Goal: Task Accomplishment & Management: Complete application form

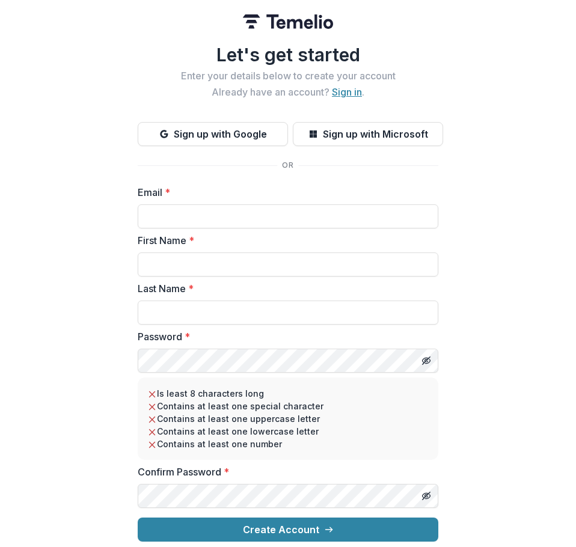
click at [334, 91] on link "Sign in" at bounding box center [347, 92] width 30 height 12
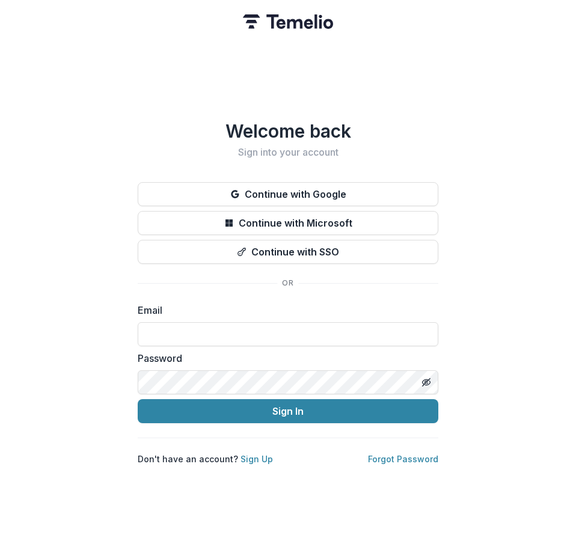
type input "**********"
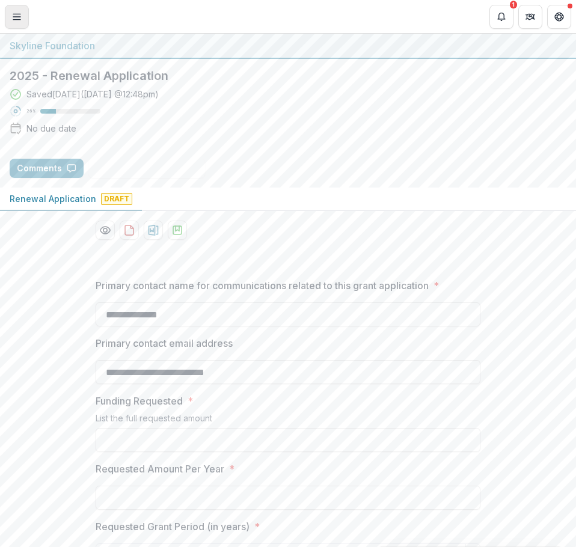
click at [20, 18] on icon "Toggle Menu" at bounding box center [17, 17] width 10 height 10
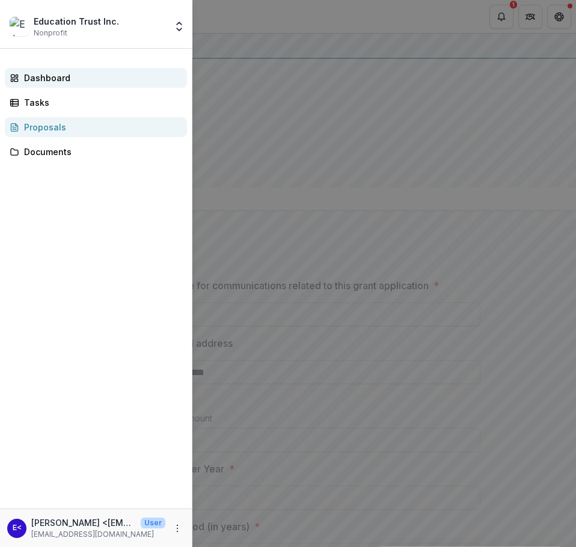
click at [58, 80] on div "Dashboard" at bounding box center [100, 78] width 153 height 13
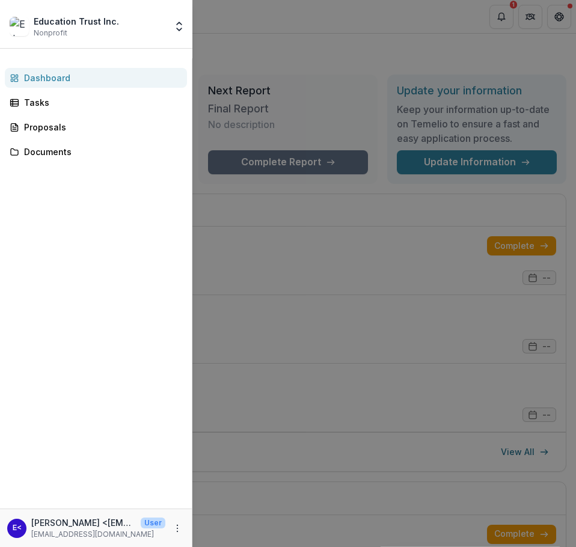
click at [341, 59] on div "Education Trust Inc. Nonprofit Nonprofits Education Trust Inc. Education Trust …" at bounding box center [288, 273] width 576 height 547
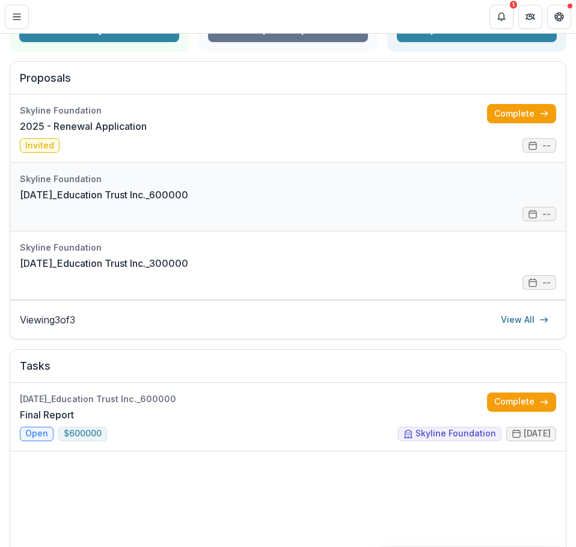
scroll to position [240, 0]
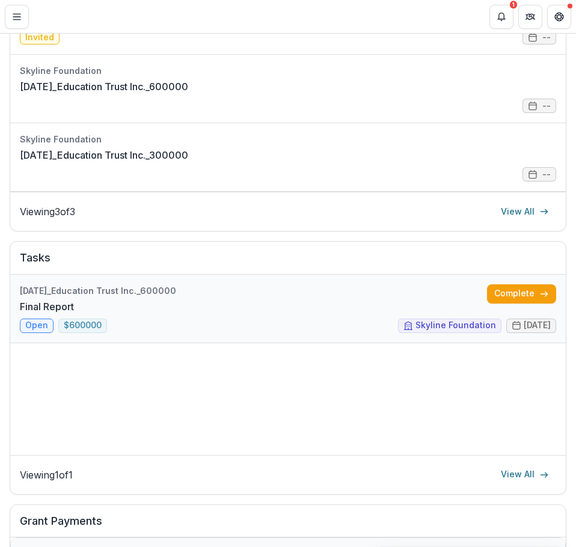
click at [74, 311] on link "Final Report" at bounding box center [47, 306] width 54 height 14
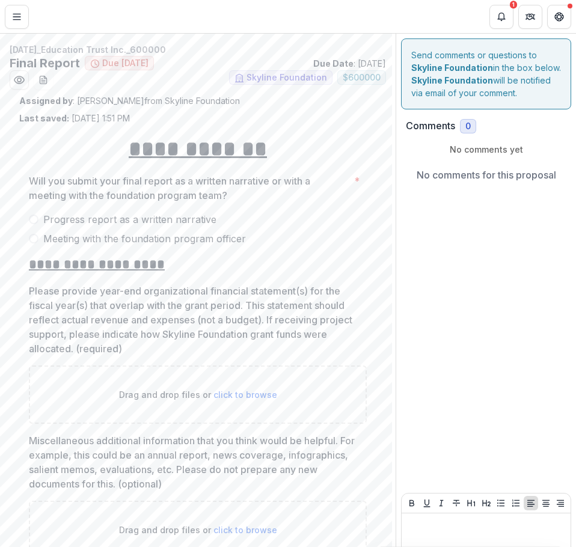
click at [40, 218] on label "Progress report as a written narrative" at bounding box center [198, 219] width 338 height 14
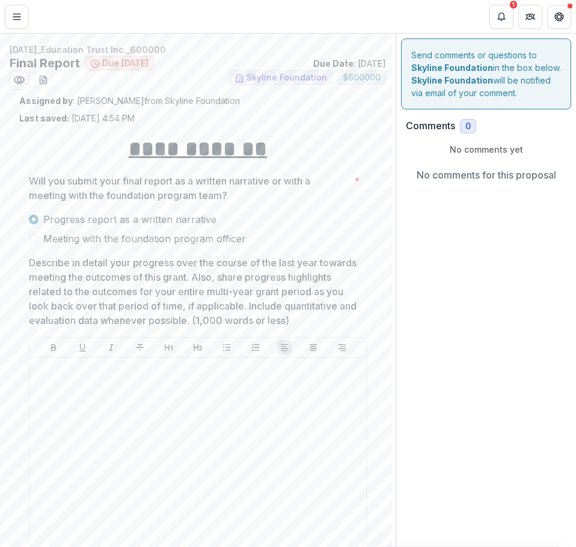
click at [64, 241] on span "Meeting with the foundation program officer" at bounding box center [144, 238] width 203 height 14
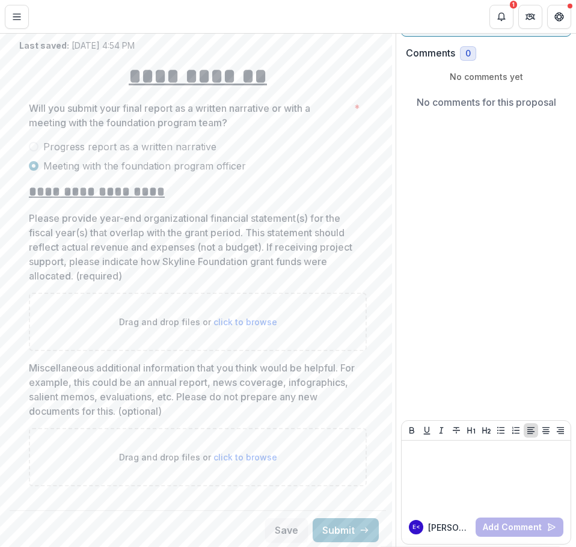
scroll to position [75, 0]
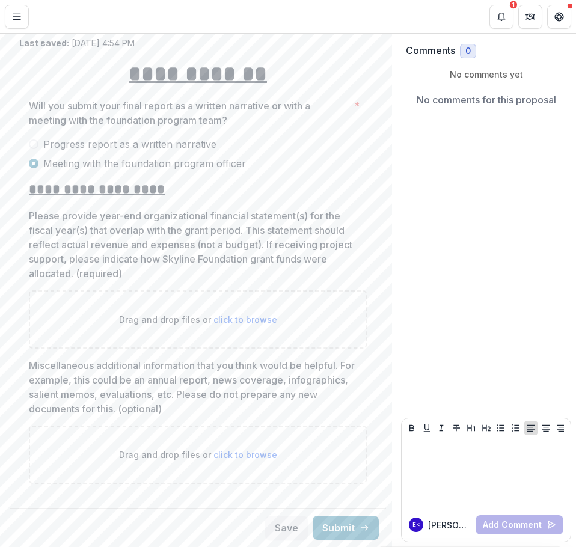
click at [56, 144] on span "Progress report as a written narrative" at bounding box center [129, 144] width 173 height 14
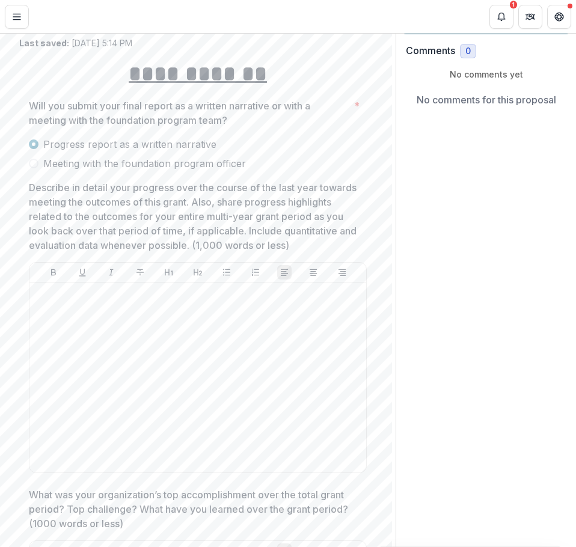
click at [119, 168] on span "Meeting with the foundation program officer" at bounding box center [144, 163] width 203 height 14
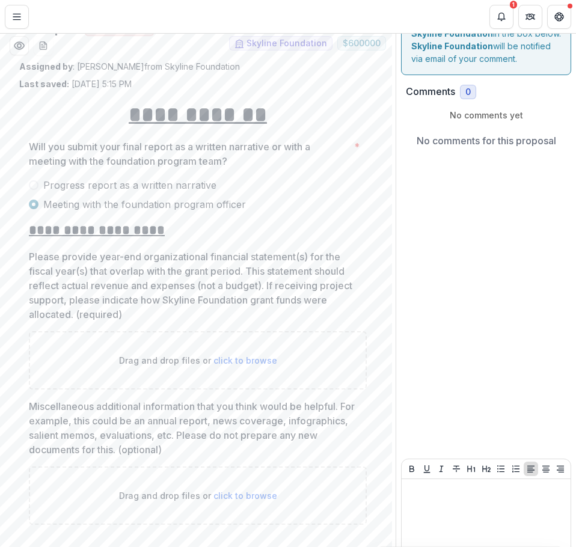
scroll to position [0, 0]
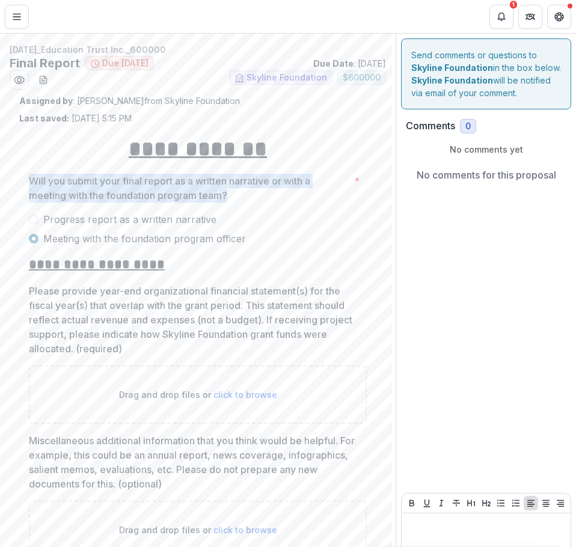
drag, startPoint x: 29, startPoint y: 179, endPoint x: 431, endPoint y: 176, distance: 402.1
click at [249, 191] on p "Will you submit your final report as a written narrative or with a meeting with…" at bounding box center [189, 188] width 320 height 29
drag, startPoint x: 246, startPoint y: 196, endPoint x: 212, endPoint y: 197, distance: 34.3
click at [245, 197] on p "Will you submit your final report as a written narrative or with a meeting with…" at bounding box center [189, 188] width 320 height 29
click at [248, 197] on p "Will you submit your final report as a written narrative or with a meeting with…" at bounding box center [189, 188] width 320 height 29
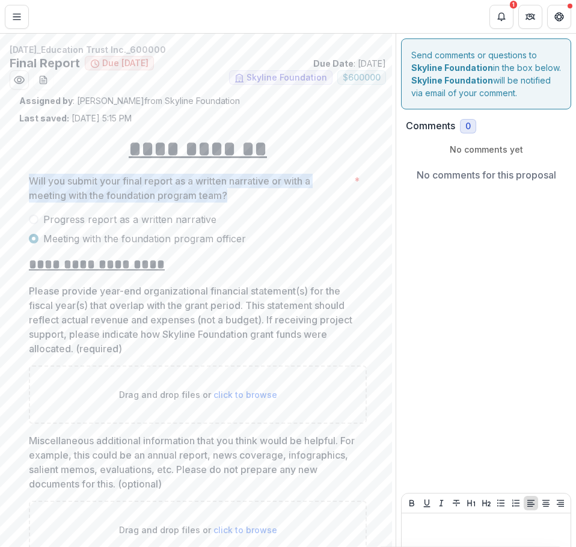
click at [240, 194] on p "Will you submit your final report as a written narrative or with a meeting with…" at bounding box center [189, 188] width 320 height 29
click at [225, 197] on p "Will you submit your final report as a written narrative or with a meeting with…" at bounding box center [189, 188] width 320 height 29
drag, startPoint x: 230, startPoint y: 197, endPoint x: 17, endPoint y: 183, distance: 213.2
click at [17, 183] on div "**********" at bounding box center [198, 336] width 376 height 484
copy p "Will you submit your final report as a written narrative or with a meeting with…"
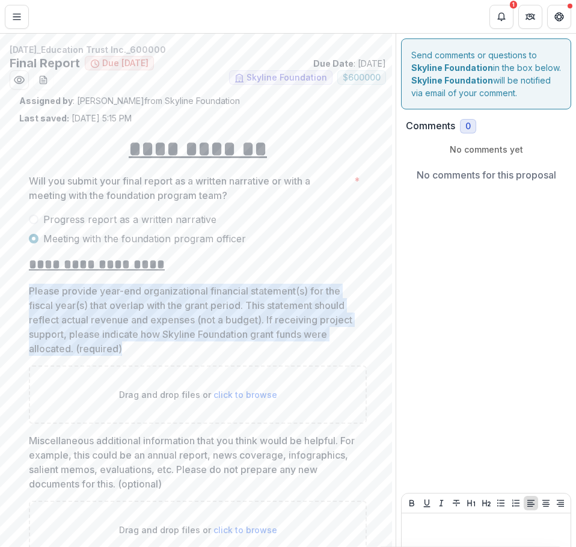
drag, startPoint x: 129, startPoint y: 353, endPoint x: 18, endPoint y: 293, distance: 125.9
click at [18, 293] on div "**********" at bounding box center [198, 336] width 376 height 484
copy p "Please provide year-end organizational financial statement(s) for the fiscal ye…"
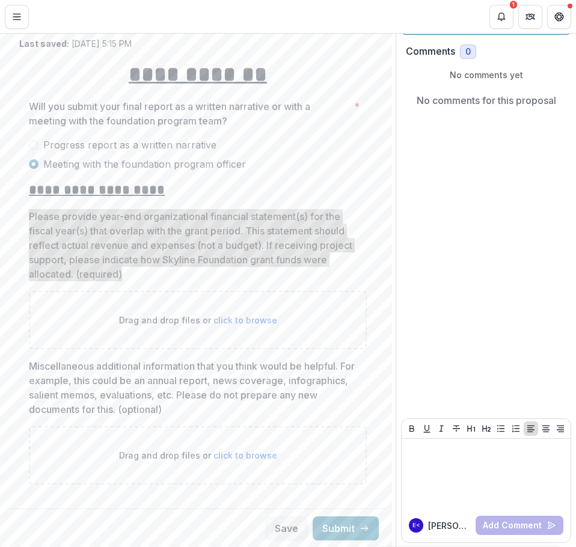
scroll to position [75, 0]
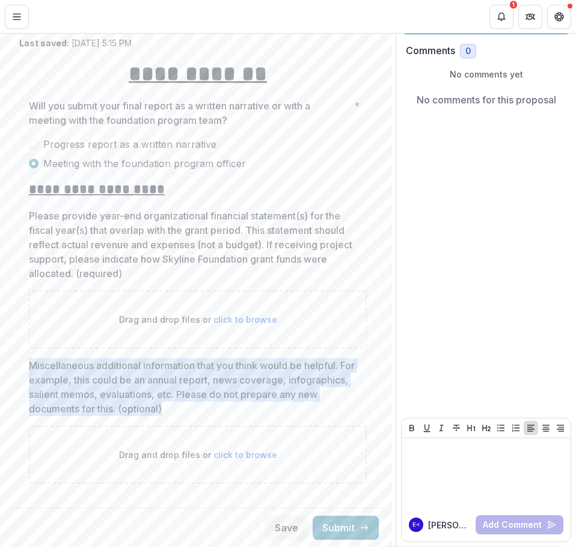
drag, startPoint x: 213, startPoint y: 408, endPoint x: 1, endPoint y: 364, distance: 216.7
click at [1, 364] on div "**********" at bounding box center [197, 257] width 395 height 579
copy p "Miscellaneous additional information that you think would be helpful. For examp…"
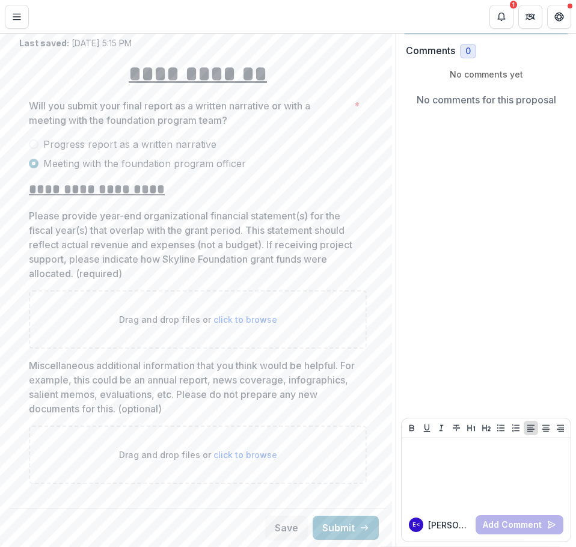
drag, startPoint x: 154, startPoint y: 199, endPoint x: 126, endPoint y: 182, distance: 32.9
click at [154, 199] on h2 "**********" at bounding box center [198, 189] width 338 height 19
click at [106, 154] on div "Progress report as a written narrative Meeting with the foundation program offi…" at bounding box center [198, 154] width 338 height 34
click at [105, 153] on div "Progress report as a written narrative Meeting with the foundation program offi…" at bounding box center [198, 154] width 338 height 34
click at [105, 150] on span "Progress report as a written narrative" at bounding box center [129, 144] width 173 height 14
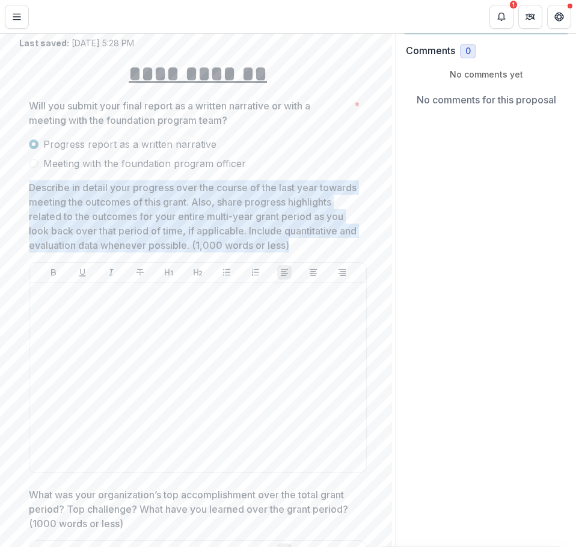
drag, startPoint x: 56, startPoint y: 261, endPoint x: 28, endPoint y: 184, distance: 81.9
copy p "Describe in detail your progress over the course of the last year towards meeti…"
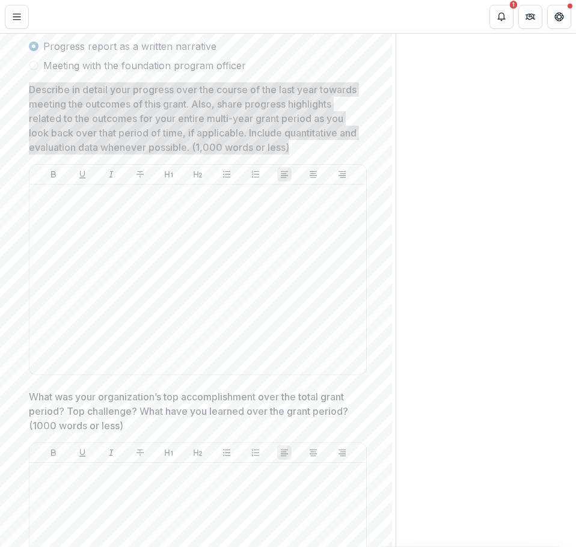
scroll to position [316, 0]
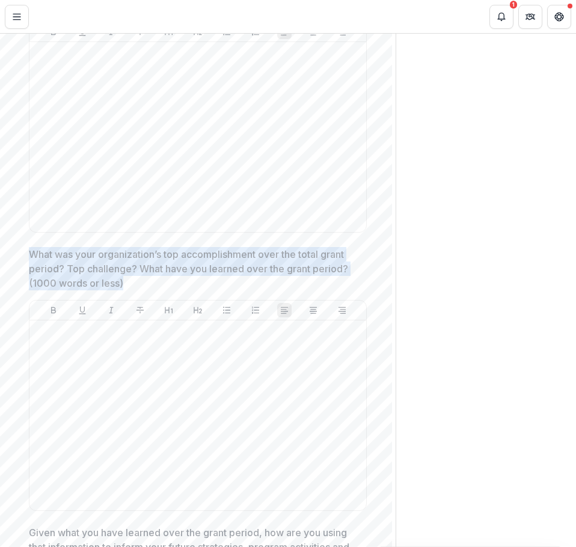
drag, startPoint x: 127, startPoint y: 297, endPoint x: 10, endPoint y: 273, distance: 119.0
copy p "What was your organization’s top accomplishment over the total grant period? To…"
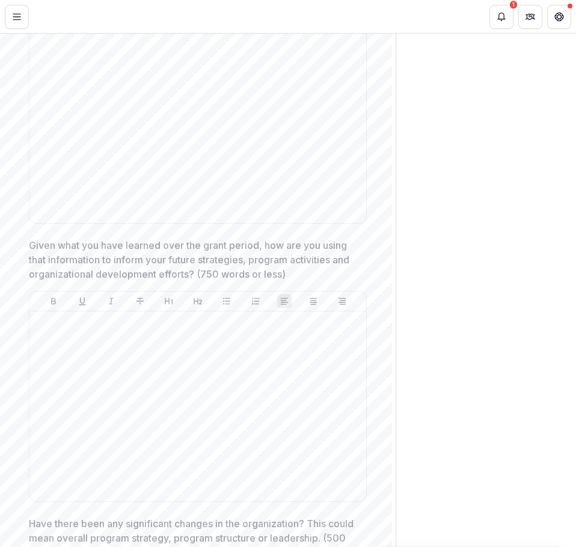
scroll to position [616, 0]
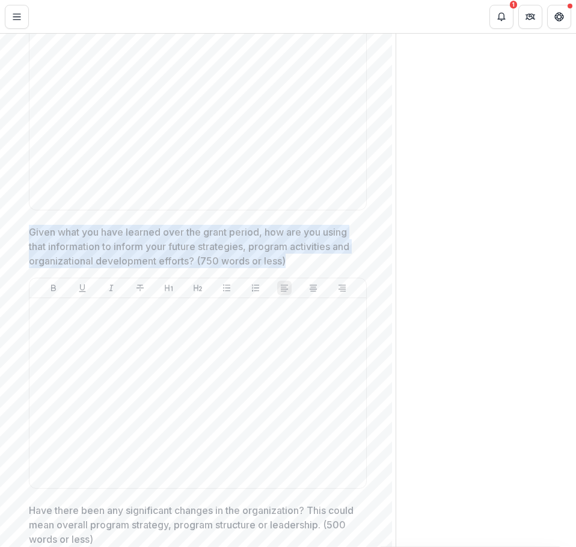
drag, startPoint x: 325, startPoint y: 271, endPoint x: 29, endPoint y: 250, distance: 296.4
click at [29, 250] on p "Given what you have learned over the grant period, how are you using that infor…" at bounding box center [194, 246] width 331 height 43
drag, startPoint x: 326, startPoint y: 279, endPoint x: 23, endPoint y: 252, distance: 304.1
click at [21, 252] on div "**********" at bounding box center [197, 445] width 357 height 1874
copy p "Given what you have learned over the grant period, how are you using that infor…"
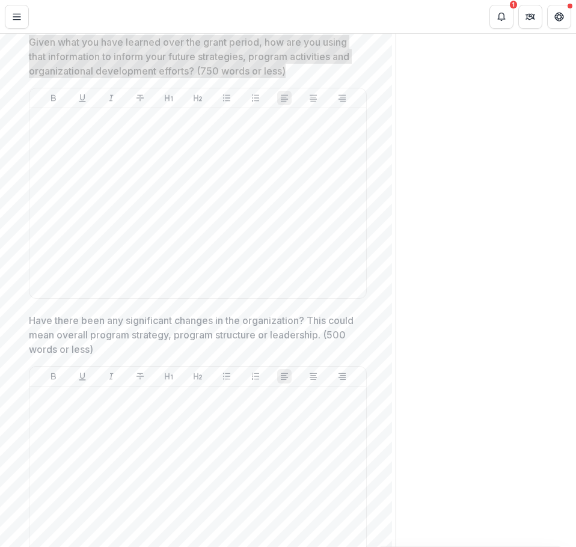
scroll to position [856, 0]
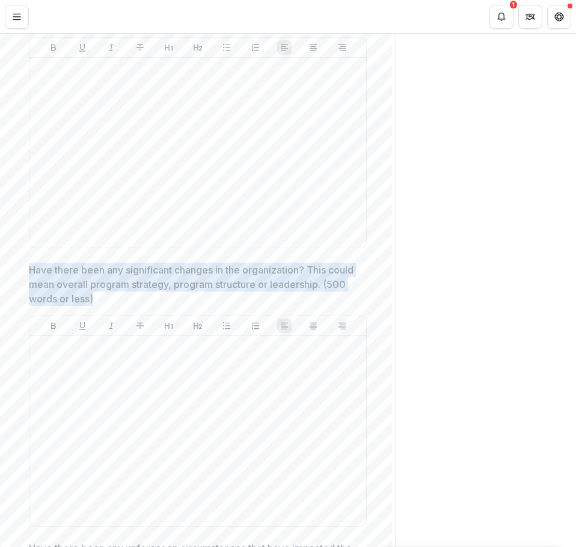
drag, startPoint x: 125, startPoint y: 307, endPoint x: 23, endPoint y: 278, distance: 106.2
click at [23, 278] on div "**********" at bounding box center [197, 205] width 357 height 1874
copy p "Have there been any significant changes in the organization? This could mean ov…"
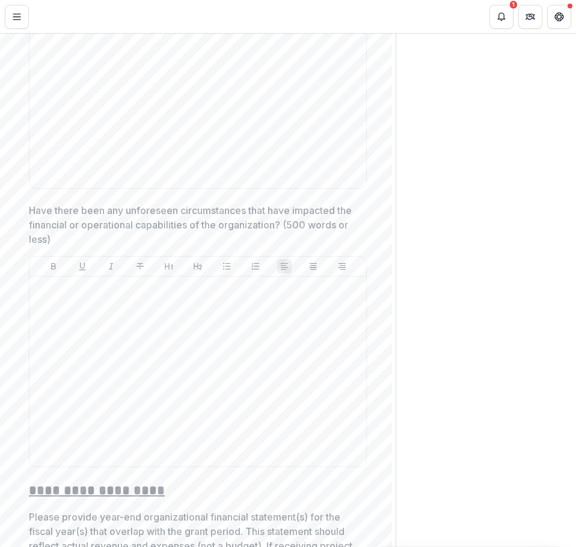
scroll to position [1217, 0]
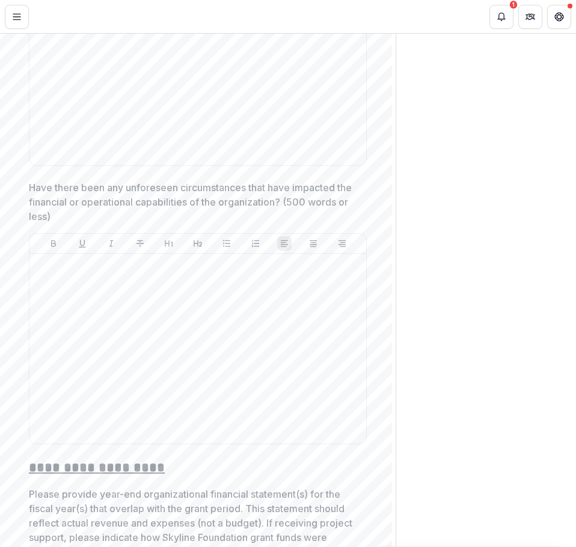
drag, startPoint x: 74, startPoint y: 229, endPoint x: 27, endPoint y: 200, distance: 55.4
copy p "Have there been any unforeseen circumstances that have impacted the financial o…"
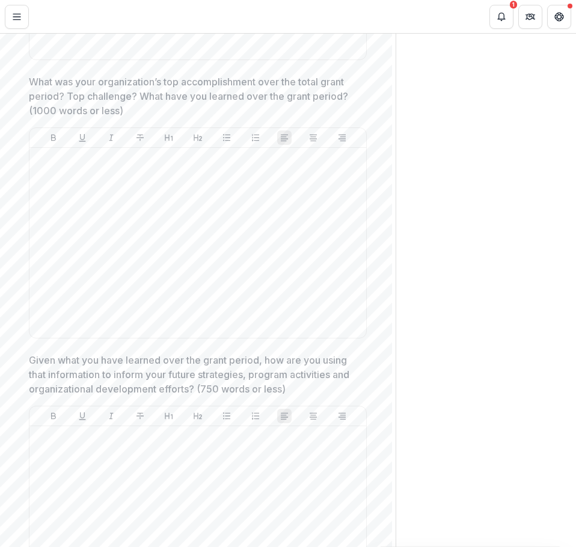
scroll to position [7, 0]
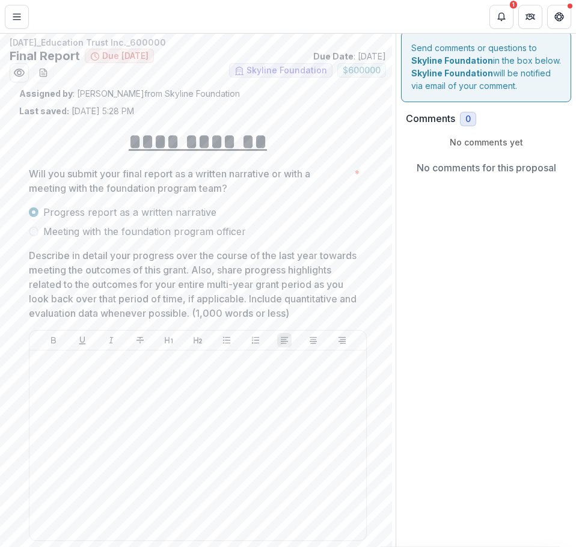
click at [189, 235] on span "Meeting with the foundation program officer" at bounding box center [144, 231] width 203 height 14
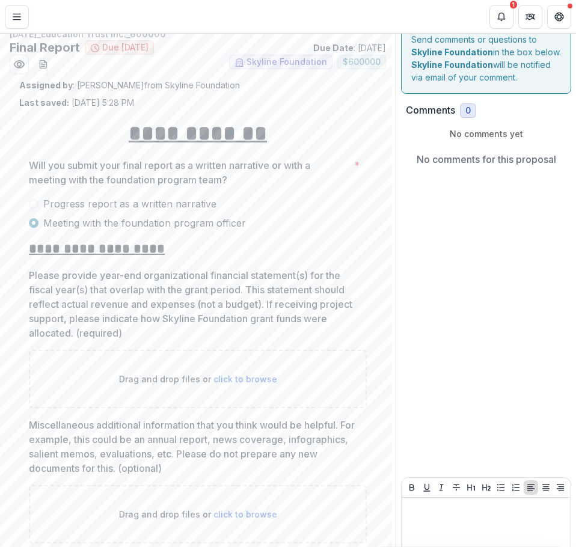
scroll to position [15, 0]
click at [180, 206] on span "Progress report as a written narrative" at bounding box center [129, 204] width 173 height 14
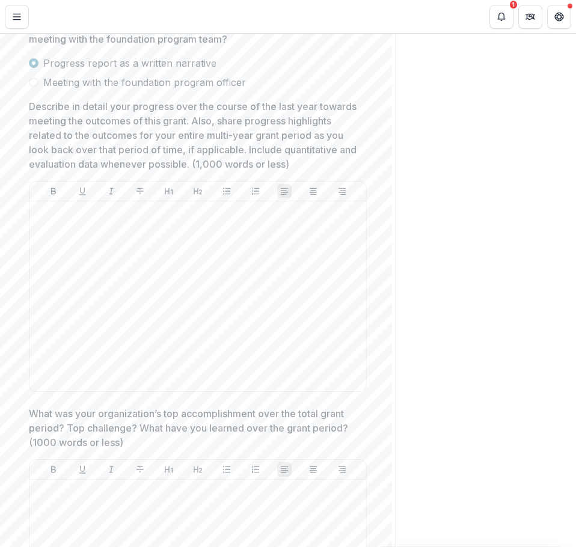
scroll to position [0, 0]
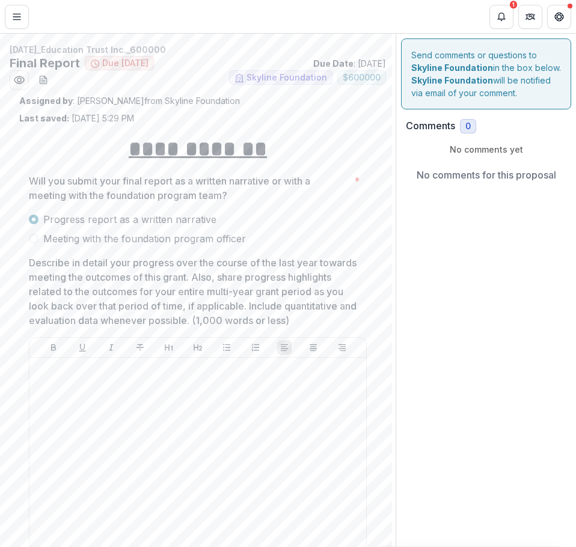
click at [199, 239] on span "Meeting with the foundation program officer" at bounding box center [144, 238] width 203 height 14
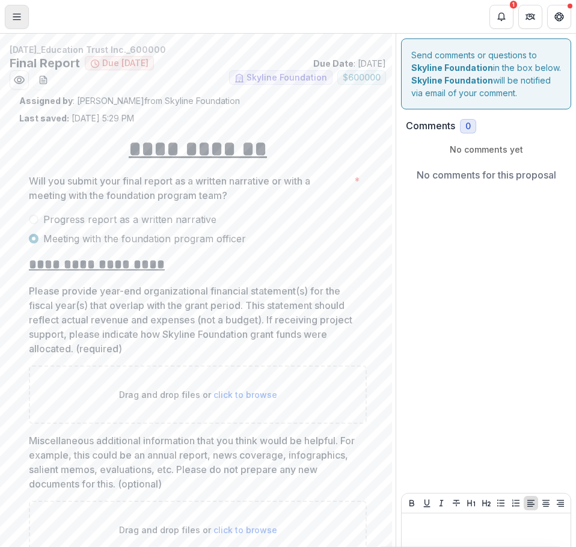
click at [15, 17] on icon "Toggle Menu" at bounding box center [17, 17] width 10 height 10
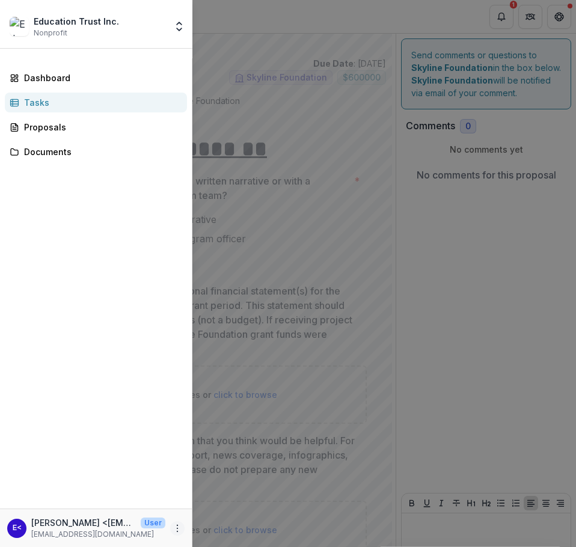
click at [178, 534] on button "More" at bounding box center [177, 528] width 14 height 14
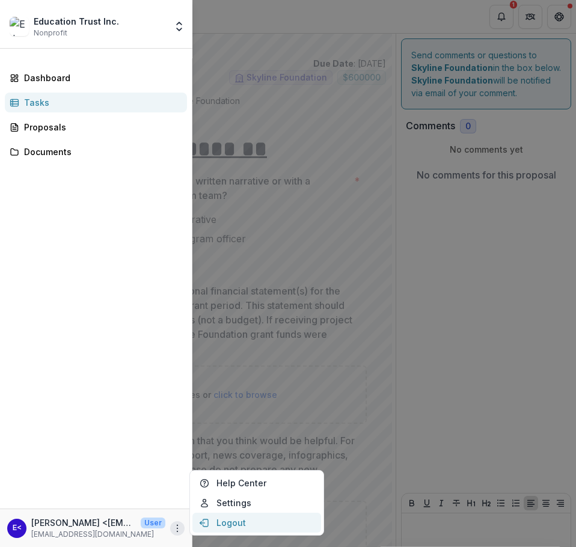
click at [228, 516] on button "Logout" at bounding box center [256, 523] width 129 height 20
